Goal: Task Accomplishment & Management: Use online tool/utility

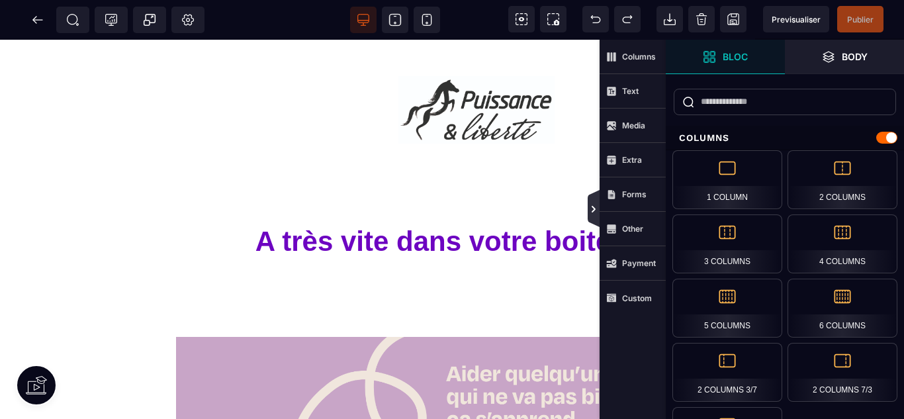
click at [592, 209] on icon at bounding box center [594, 209] width 11 height 11
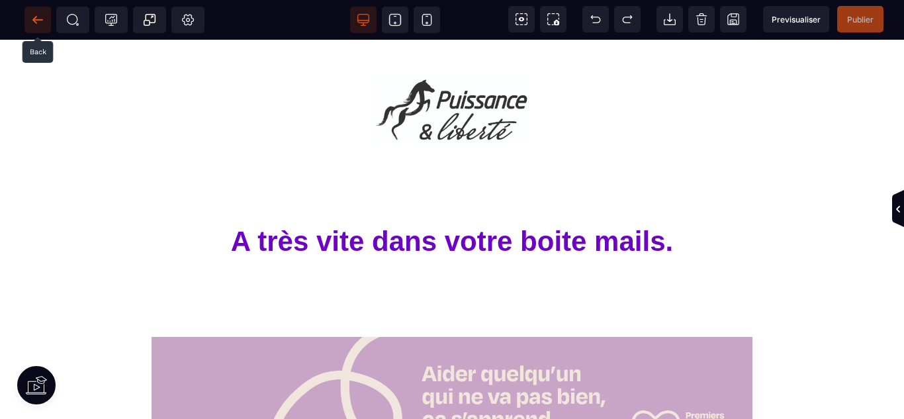
click at [38, 26] on span at bounding box center [37, 20] width 26 height 26
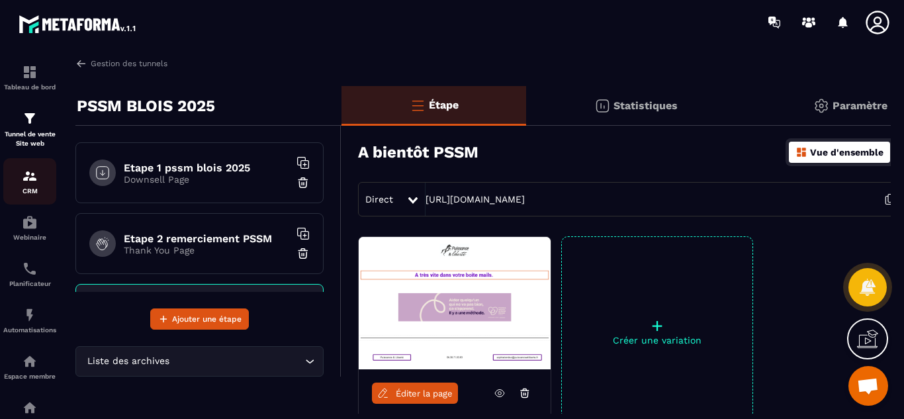
click at [31, 181] on img at bounding box center [30, 176] width 16 height 16
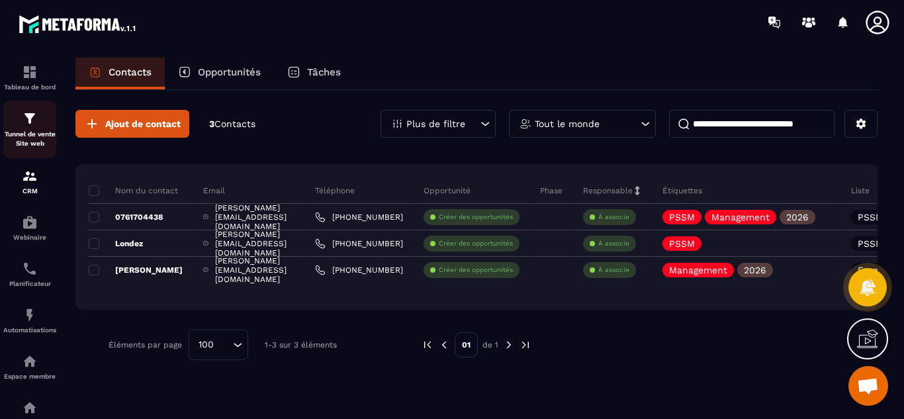
click at [25, 120] on img at bounding box center [30, 119] width 16 height 16
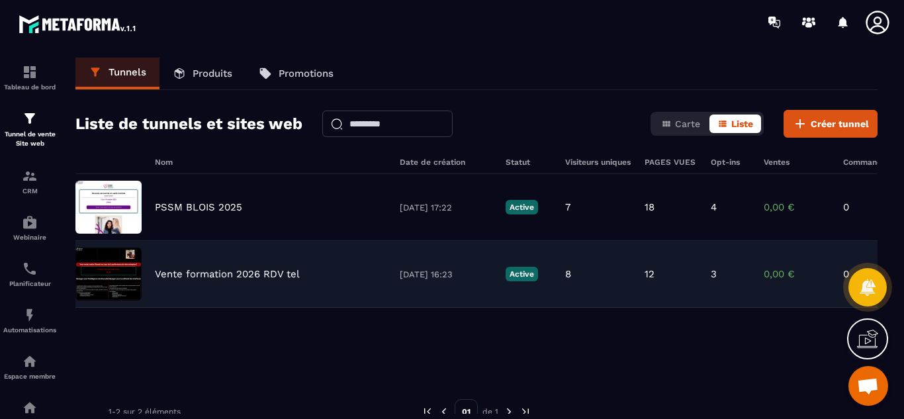
click at [215, 272] on p "Vente formation 2026 RDV tel" at bounding box center [227, 274] width 145 height 12
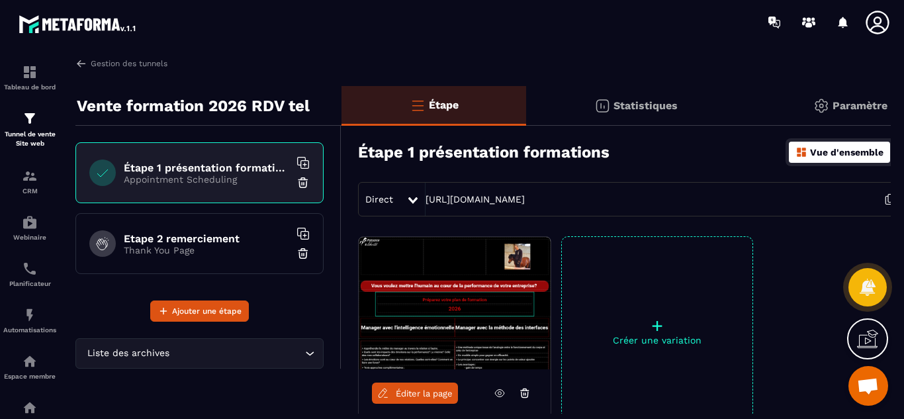
click at [211, 160] on div "Étape 1 présentation formations Appointment Scheduling" at bounding box center [199, 172] width 248 height 61
click at [429, 394] on span "Éditer la page" at bounding box center [424, 394] width 57 height 10
